Goal: Task Accomplishment & Management: Manage account settings

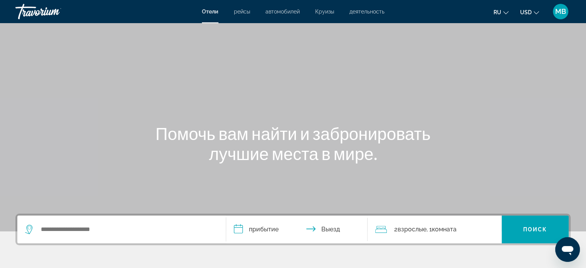
click at [506, 12] on icon "Change language" at bounding box center [506, 12] width 5 height 5
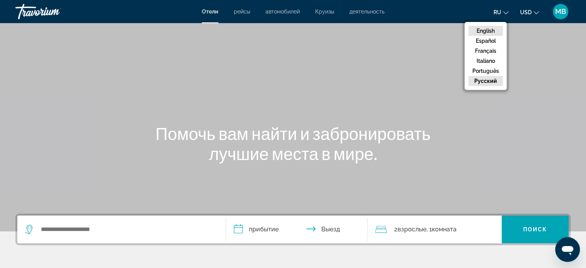
click at [494, 27] on button "English" at bounding box center [486, 31] width 34 height 10
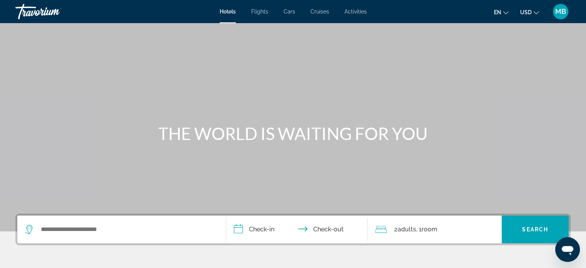
click at [559, 14] on span "MB" at bounding box center [561, 12] width 11 height 8
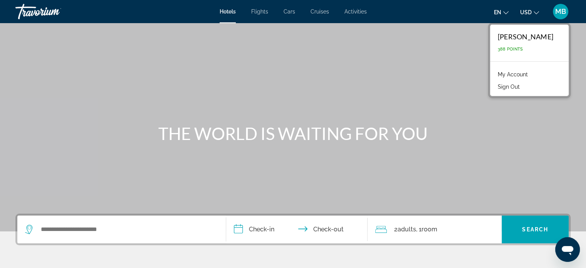
click at [514, 71] on link "My Account" at bounding box center [513, 74] width 38 height 10
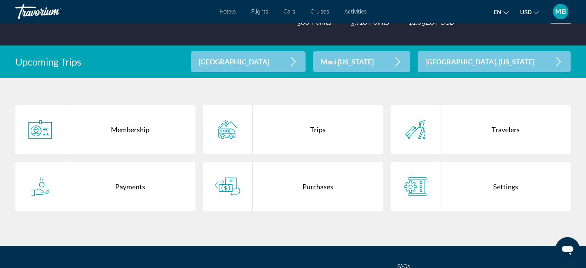
scroll to position [128, 0]
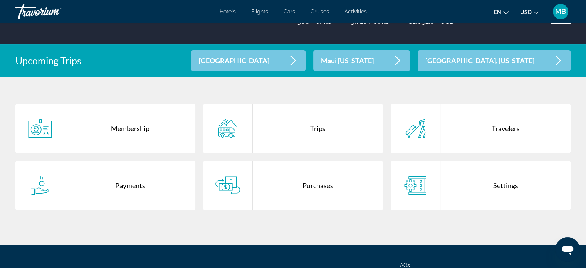
click at [298, 181] on div "Purchases" at bounding box center [318, 185] width 130 height 49
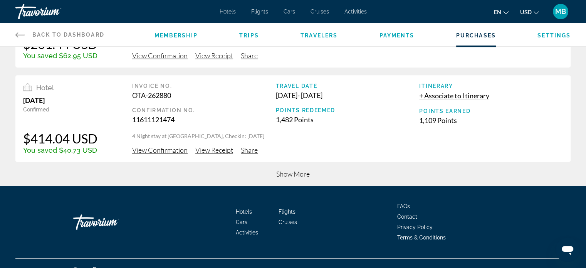
scroll to position [354, 0]
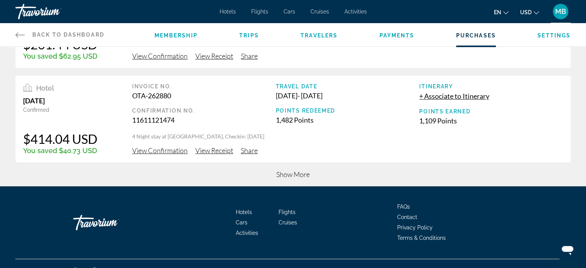
click at [291, 174] on span "Show More" at bounding box center [293, 174] width 34 height 8
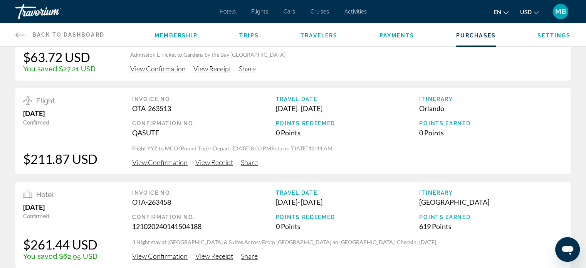
scroll to position [0, 0]
